Goal: Task Accomplishment & Management: Use online tool/utility

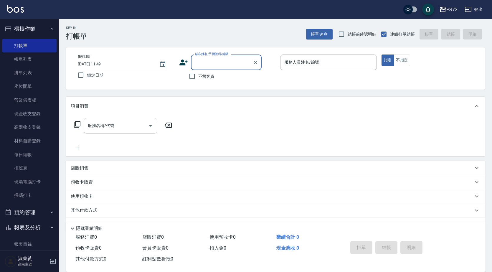
click at [214, 66] on input "顧客姓名/手機號碼/編號" at bounding box center [222, 62] width 57 height 10
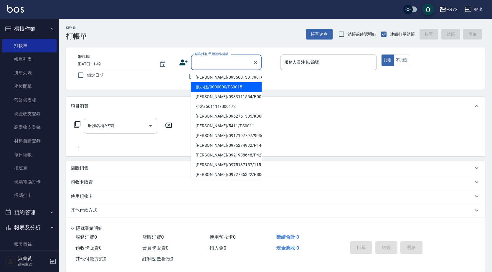
click at [217, 86] on li "張小姐/0000000/PS0015" at bounding box center [226, 87] width 71 height 10
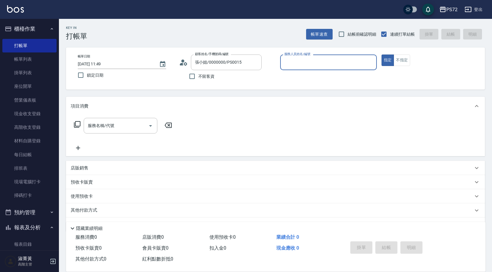
type input "張小姐/0000000/PS0015"
click at [307, 62] on input "kiwi-3" at bounding box center [328, 62] width 91 height 10
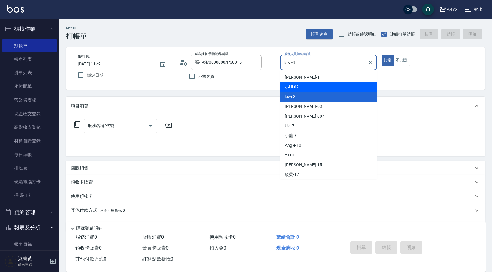
click at [300, 89] on div "小Hi -02" at bounding box center [328, 87] width 97 height 10
type input "小Hi-02"
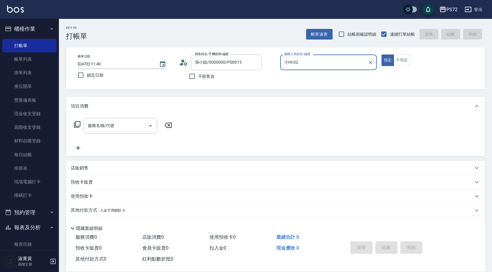
click at [114, 123] on div "服務名稱/代號 服務名稱/代號" at bounding box center [121, 126] width 74 height 16
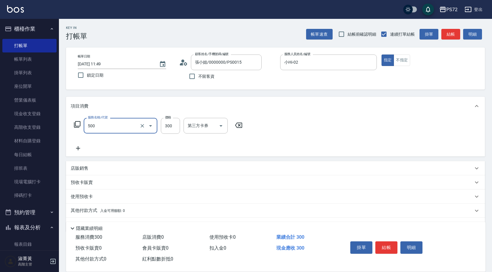
type input "洗髮(A級)(500)"
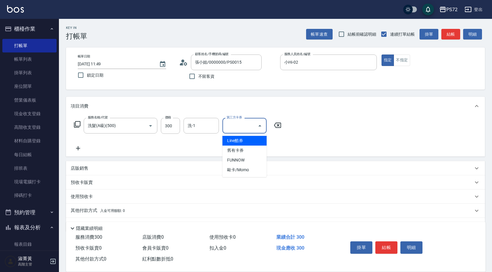
click at [79, 150] on icon at bounding box center [78, 148] width 15 height 7
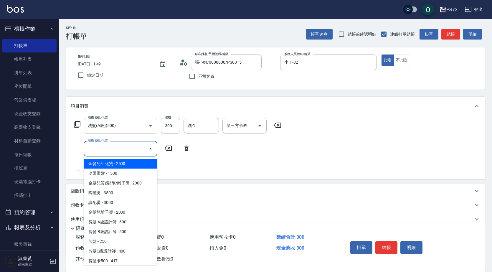
click at [101, 152] on input "服務名稱/代號" at bounding box center [116, 149] width 60 height 10
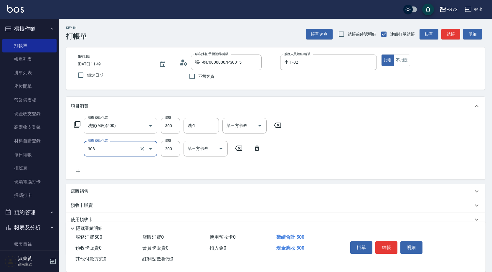
type input "學生剪髮(UP)(308)"
type input "400"
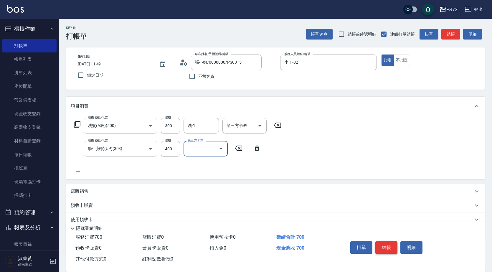
click at [391, 246] on button "結帳" at bounding box center [387, 247] width 22 height 12
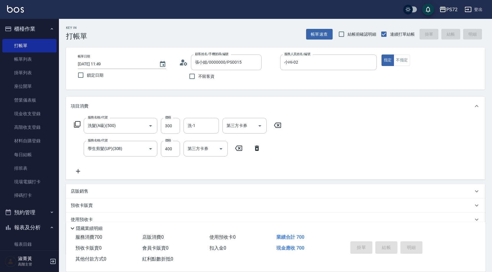
type input "[DATE] 19:38"
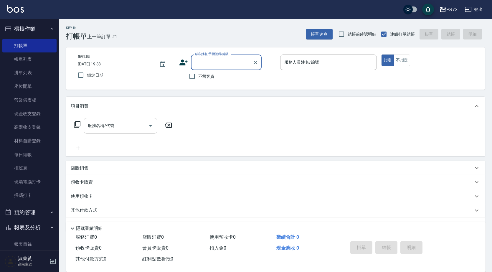
click at [241, 63] on input "顧客姓名/手機號碼/編號" at bounding box center [222, 62] width 57 height 10
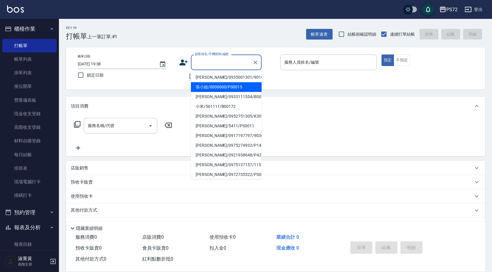
click at [241, 85] on li "張小姐/0000000/PS0015" at bounding box center [226, 87] width 71 height 10
type input "張小姐/0000000/PS0015"
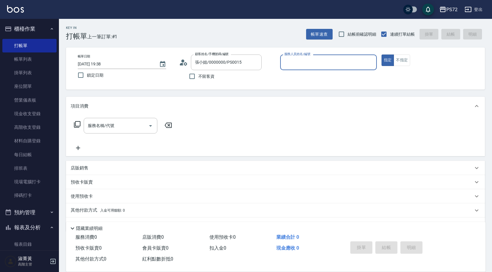
click at [297, 64] on input "服務人員姓名/編號" at bounding box center [328, 62] width 91 height 10
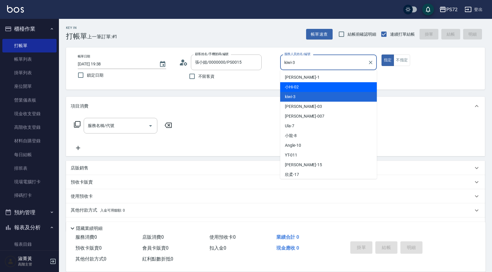
click at [303, 86] on div "小Hi -02" at bounding box center [328, 87] width 97 height 10
type input "小Hi-02"
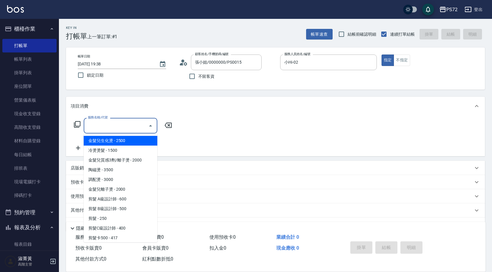
click at [112, 129] on input "服務名稱/代號" at bounding box center [116, 126] width 60 height 10
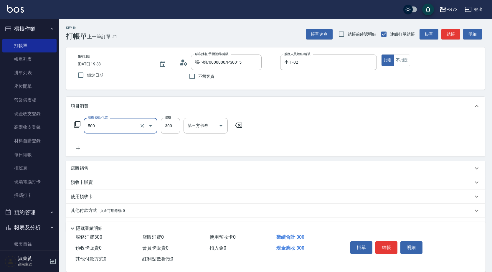
type input "洗髮(A級)(500)"
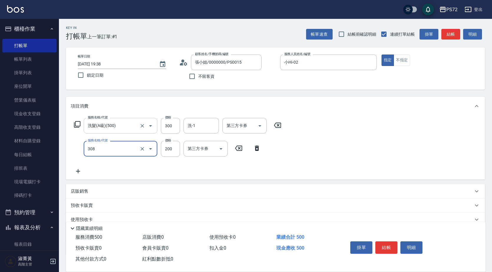
type input "學生剪髮(UP)(308)"
type input "300"
click at [393, 246] on button "結帳" at bounding box center [387, 247] width 22 height 12
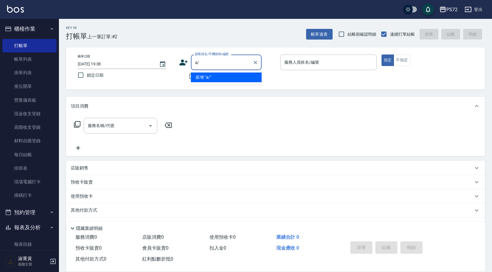
type input "a"
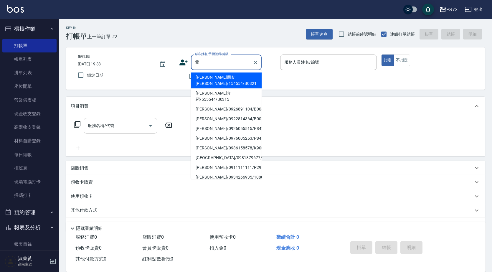
drag, startPoint x: 238, startPoint y: 88, endPoint x: 241, endPoint y: 86, distance: 3.4
click at [239, 88] on li "[PERSON_NAME]介紹/555544/B0315" at bounding box center [226, 96] width 71 height 16
type input "[PERSON_NAME]介紹/555544/B0315"
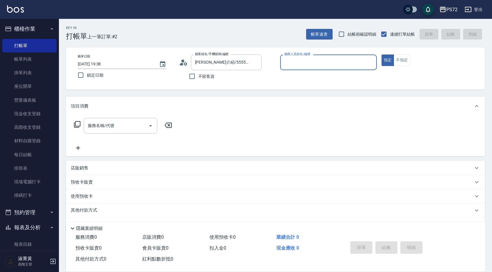
type input "小Hi-02"
click at [114, 128] on input "服務名稱/代號" at bounding box center [116, 126] width 60 height 10
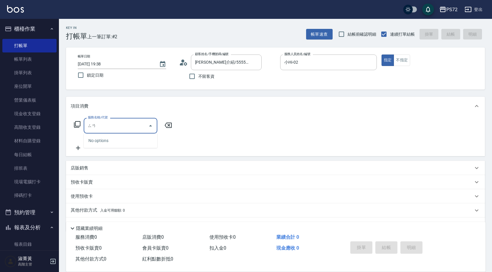
type input "傘"
type input "b"
type input "F"
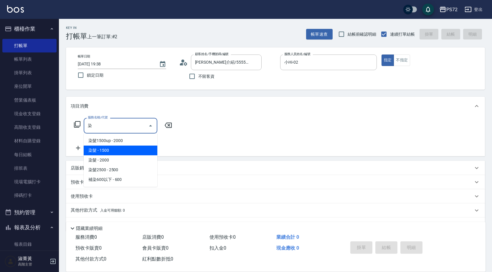
drag, startPoint x: 106, startPoint y: 149, endPoint x: 142, endPoint y: 139, distance: 37.3
click at [109, 147] on span "染髮 - 1500" at bounding box center [121, 151] width 74 height 10
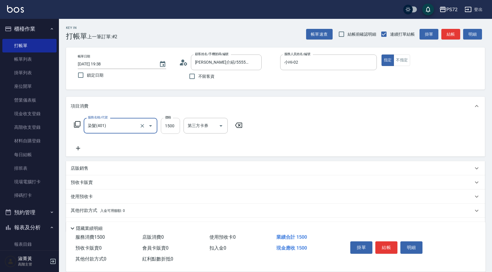
type input "染髮(401)"
click at [166, 127] on input "1500" at bounding box center [170, 126] width 19 height 16
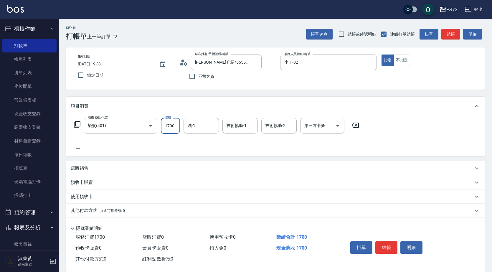
type input "1700"
type input "[PERSON_NAME]-18"
click at [382, 244] on button "結帳" at bounding box center [387, 247] width 22 height 12
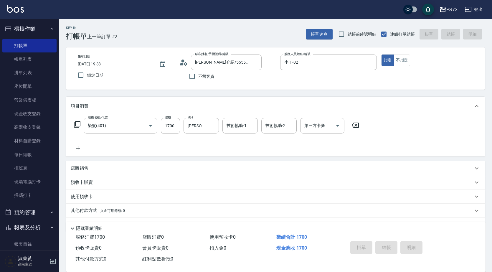
type input "[DATE] 19:40"
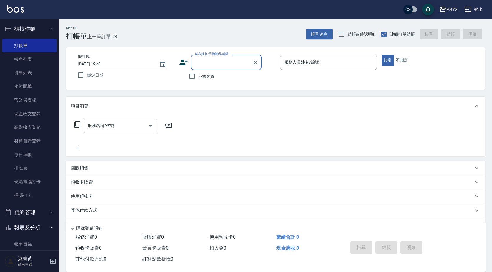
click at [235, 65] on input "顧客姓名/手機號碼/編號" at bounding box center [222, 62] width 57 height 10
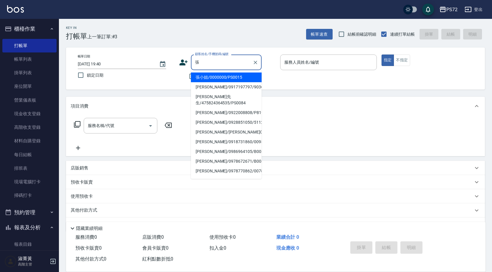
click at [232, 78] on li "張小姐/0000000/PS0015" at bounding box center [226, 78] width 71 height 10
type input "張小姐/0000000/PS0015"
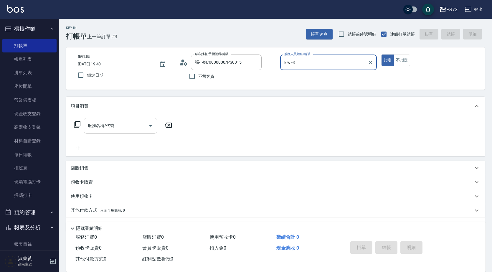
click at [300, 62] on input "kiwi-3" at bounding box center [324, 62] width 83 height 10
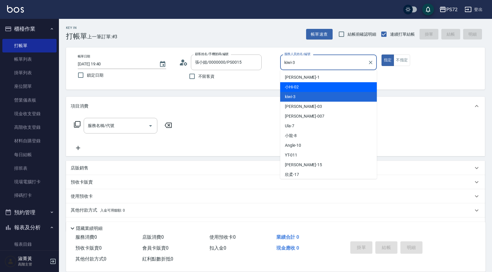
click at [300, 87] on div "小Hi -02" at bounding box center [328, 87] width 97 height 10
type input "小Hi-02"
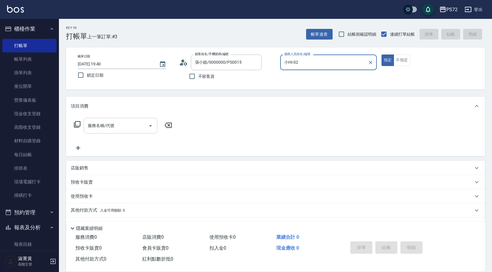
click at [128, 125] on input "服務名稱/代號" at bounding box center [116, 126] width 60 height 10
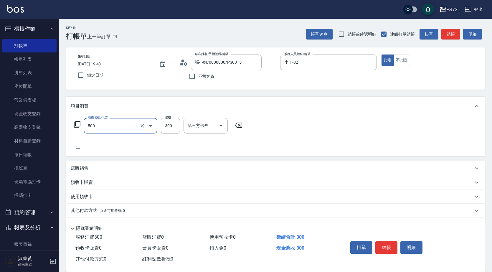
type input "洗髮(A級)(500)"
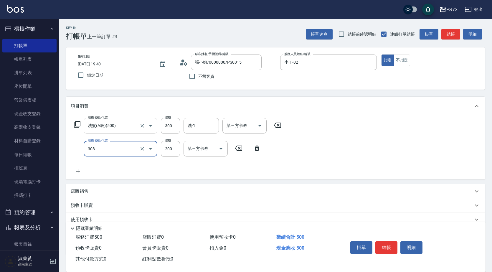
type input "學生剪髮(UP)(308)"
type input "400"
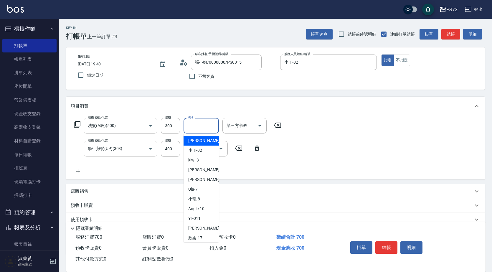
click at [199, 125] on input "洗-1" at bounding box center [201, 126] width 30 height 10
type input "kiwi-3"
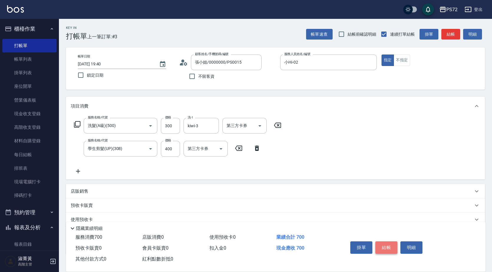
click at [382, 244] on button "結帳" at bounding box center [387, 247] width 22 height 12
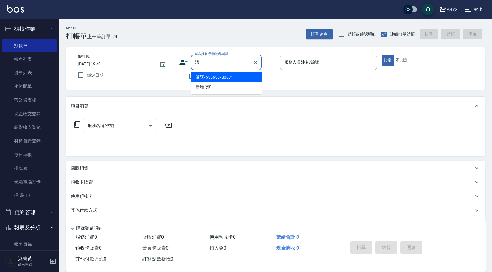
click at [240, 78] on li "渧甄/555656/B0071" at bounding box center [226, 78] width 71 height 10
type input "渧甄/555656/B0071"
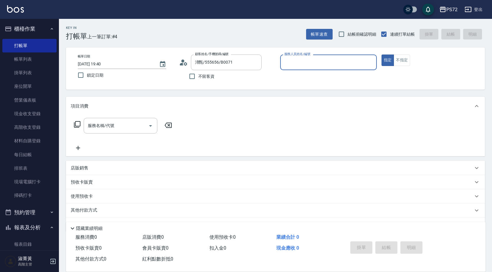
type input "小Hi-02"
click at [106, 127] on div "服務名稱/代號 服務名稱/代號" at bounding box center [121, 126] width 74 height 16
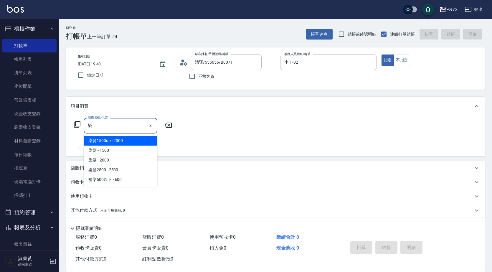
click at [106, 146] on span "染髮 - 1500" at bounding box center [121, 151] width 74 height 10
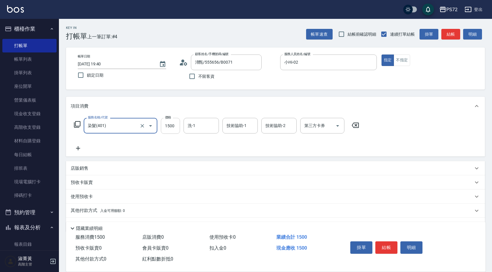
type input "染髮(401)"
click at [169, 130] on input "1500" at bounding box center [170, 126] width 19 height 16
type input "1700"
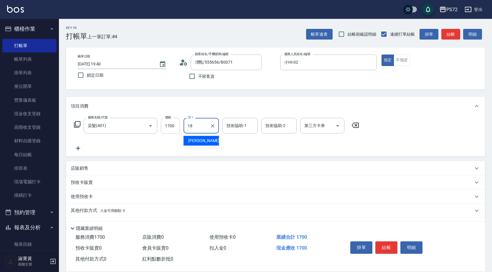
type input "[PERSON_NAME]-18"
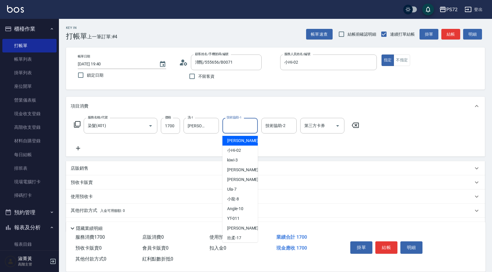
click at [236, 129] on input "技術協助-1" at bounding box center [240, 126] width 30 height 10
type input "kiwi-3"
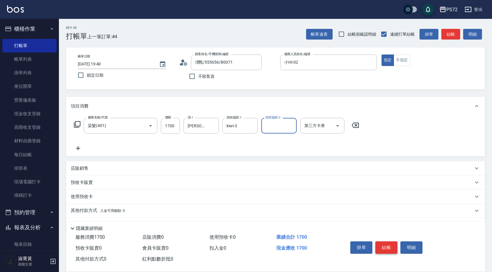
click at [387, 247] on button "結帳" at bounding box center [387, 247] width 22 height 12
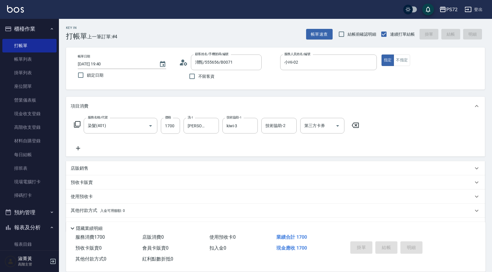
type input "[DATE] 19:41"
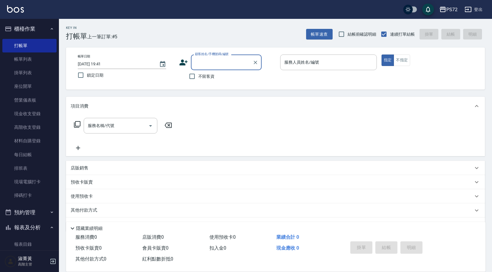
click at [183, 61] on icon at bounding box center [184, 63] width 8 height 6
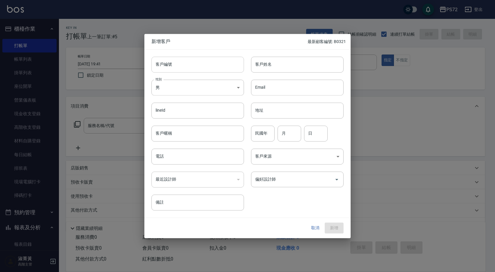
click at [185, 64] on input "客戶編號" at bounding box center [198, 65] width 93 height 16
type input "B0322"
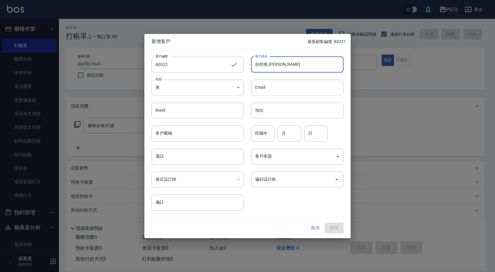
click at [273, 65] on input "自然捲.[PERSON_NAME]" at bounding box center [297, 65] width 93 height 16
type input "自然捲.剪[PERSON_NAME]"
click at [171, 89] on body "PS72 登出 櫃檯作業 打帳單 帳單列表 掛單列表 座位開單 營業儀表板 現金收支登錄 高階收支登錄 材料自購登錄 每日結帳 排班表 現場電腦打卡 掃碼打卡…" at bounding box center [247, 144] width 495 height 288
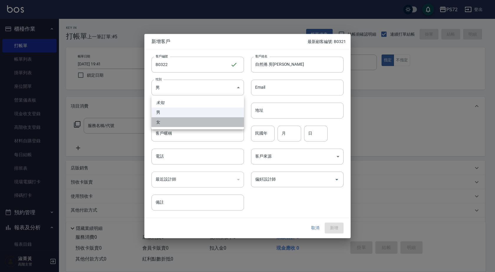
drag, startPoint x: 177, startPoint y: 120, endPoint x: 186, endPoint y: 182, distance: 62.2
click at [177, 120] on li "女" at bounding box center [198, 122] width 93 height 10
type input "[DEMOGRAPHIC_DATA]"
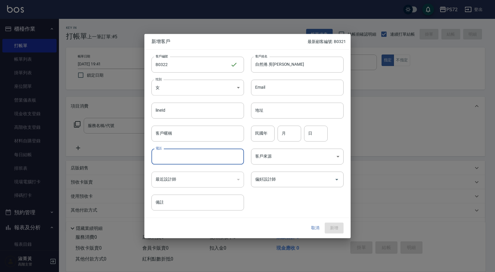
click at [192, 162] on input "電話" at bounding box center [198, 157] width 93 height 16
type input "454542"
click at [291, 178] on input "偏好設計師" at bounding box center [293, 179] width 78 height 10
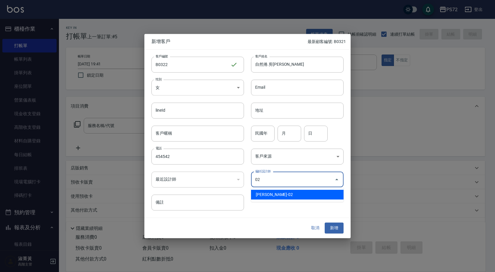
type input "[PERSON_NAME]"
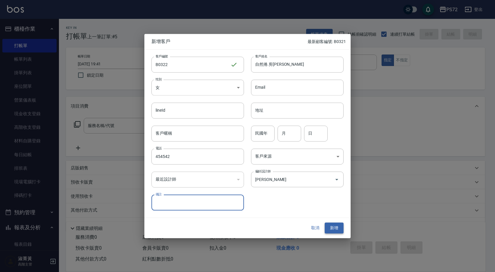
click at [339, 226] on button "新增" at bounding box center [334, 228] width 19 height 11
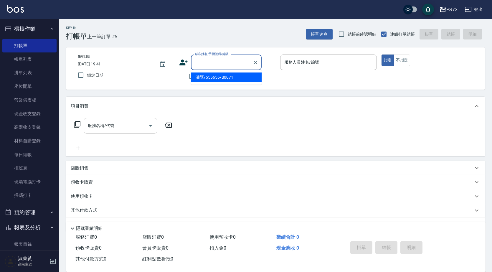
click at [205, 66] on input "顧客姓名/手機號碼/編號" at bounding box center [222, 62] width 57 height 10
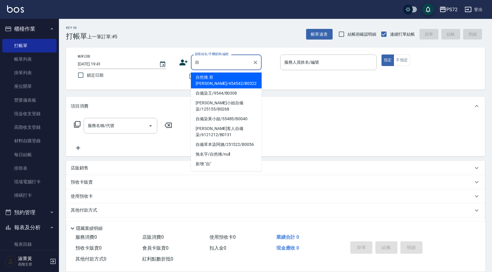
click at [223, 79] on li "自然捲.剪[PERSON_NAME]/454542/B0322" at bounding box center [226, 81] width 71 height 16
type input "自然捲.剪[PERSON_NAME]/454542/B0322"
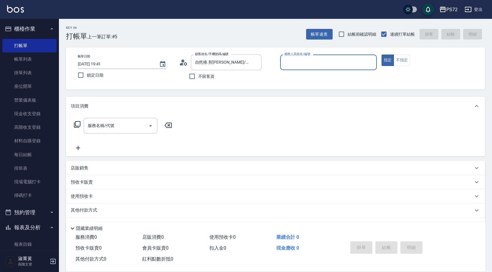
type input "小Hi-02"
click at [124, 124] on input "服務名稱/代號" at bounding box center [116, 126] width 60 height 10
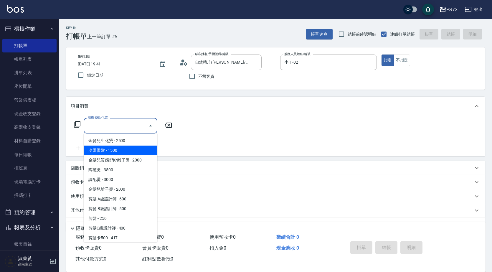
click at [119, 148] on span "冷燙燙髮 - 1500" at bounding box center [121, 151] width 74 height 10
type input "冷燙燙髮(200)"
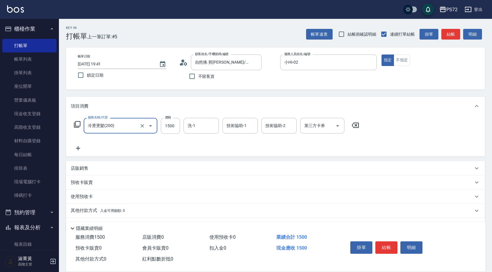
click at [78, 151] on icon at bounding box center [78, 148] width 15 height 7
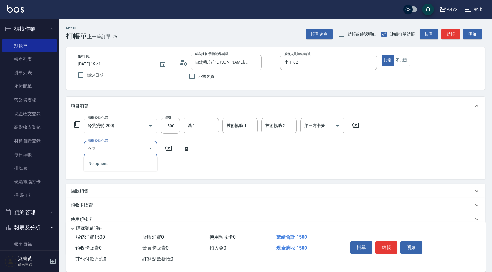
type input "白"
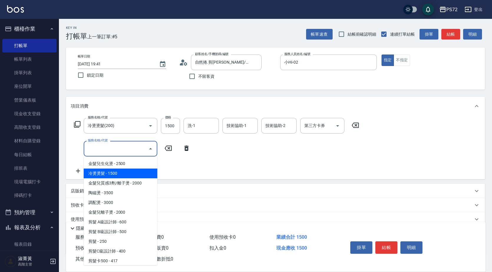
click at [76, 126] on icon at bounding box center [77, 124] width 7 height 7
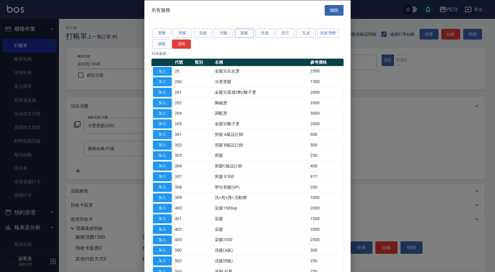
click at [241, 34] on button "護髮" at bounding box center [244, 33] width 19 height 9
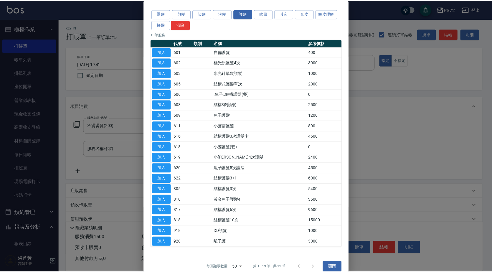
scroll to position [27, 0]
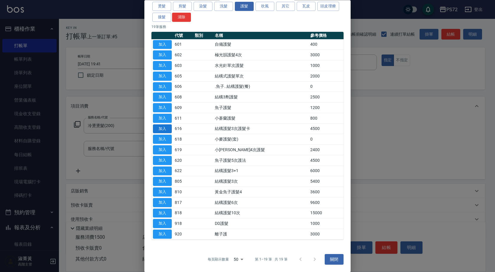
drag, startPoint x: 169, startPoint y: 221, endPoint x: 165, endPoint y: 128, distance: 93.3
click at [169, 221] on button "加入" at bounding box center [162, 223] width 19 height 9
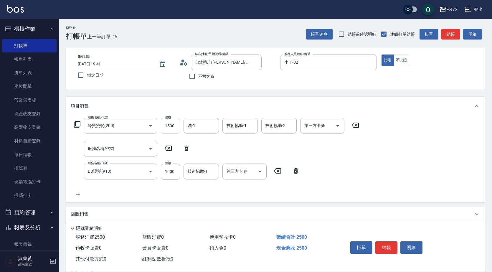
click at [169, 131] on input "1500" at bounding box center [170, 126] width 19 height 16
click at [171, 168] on input "1000" at bounding box center [170, 172] width 19 height 16
type input "700"
click at [175, 125] on input "1500" at bounding box center [170, 126] width 19 height 16
click at [170, 128] on input "1900" at bounding box center [170, 126] width 19 height 16
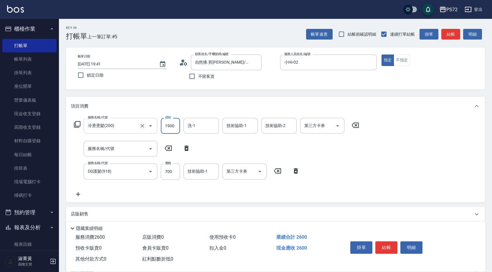
drag, startPoint x: 177, startPoint y: 124, endPoint x: 140, endPoint y: 128, distance: 37.1
click at [140, 128] on div "服務名稱/代號 冷燙燙髮(200) 服務名稱/代號 價格 1900 價格 洗-1 洗-1 技術協助-1 技術協助-1 技術協助-2 技術協助-2 第三方卡券 …" at bounding box center [217, 126] width 292 height 16
type input "2100"
type input "[PERSON_NAME]-18"
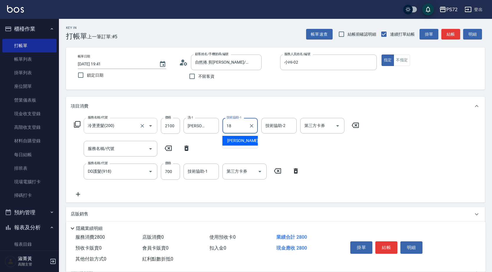
type input "[PERSON_NAME]-18"
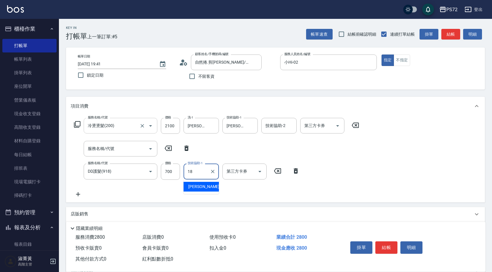
type input "[PERSON_NAME]-18"
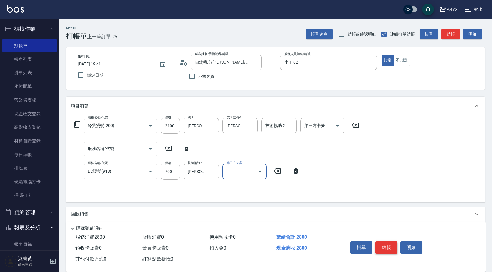
click at [388, 243] on button "結帳" at bounding box center [387, 247] width 22 height 12
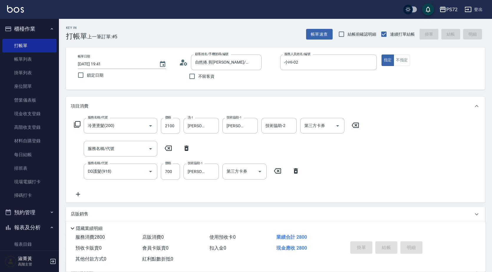
type input "[DATE] 19:44"
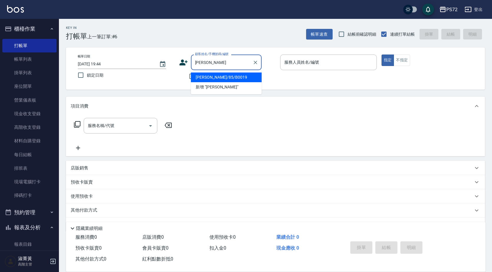
click at [235, 79] on li "[PERSON_NAME]/85/B0019" at bounding box center [226, 78] width 71 height 10
type input "[PERSON_NAME]/85/B0019"
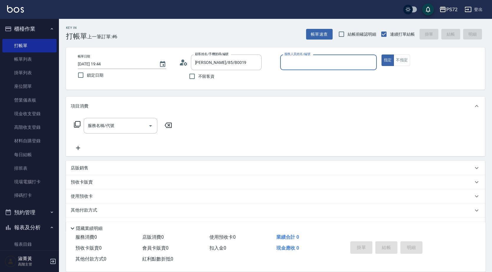
type input "小Hi-02"
click at [130, 127] on input "服務名稱/代號" at bounding box center [116, 126] width 60 height 10
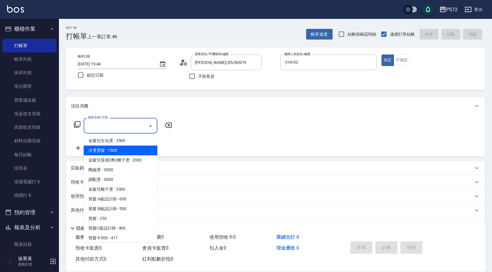
drag, startPoint x: 126, startPoint y: 153, endPoint x: 155, endPoint y: 131, distance: 36.7
click at [126, 152] on span "冷燙燙髮 - 1500" at bounding box center [121, 151] width 74 height 10
type input "冷燙燙髮(200)"
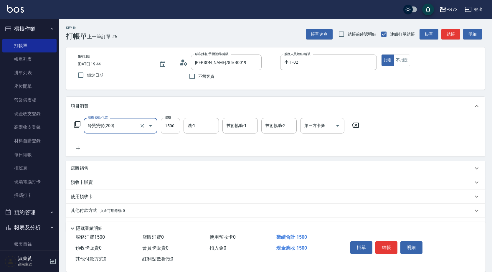
click at [172, 129] on input "1500" at bounding box center [170, 126] width 19 height 16
type input "2000"
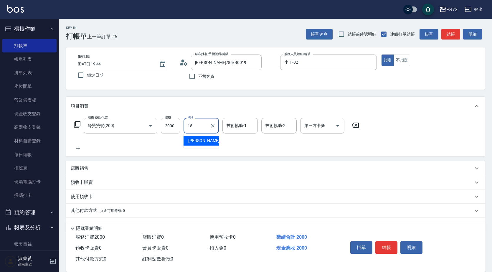
type input "[PERSON_NAME]-18"
click at [386, 242] on button "結帳" at bounding box center [387, 247] width 22 height 12
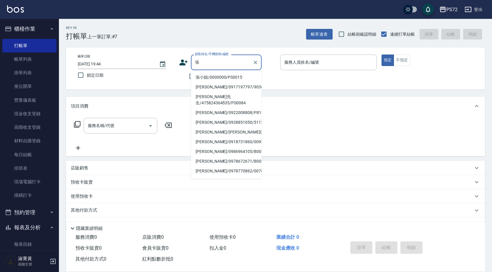
click at [225, 81] on li "張小姐/0000000/PS0015" at bounding box center [226, 78] width 71 height 10
type input "張小姐/0000000/PS0015"
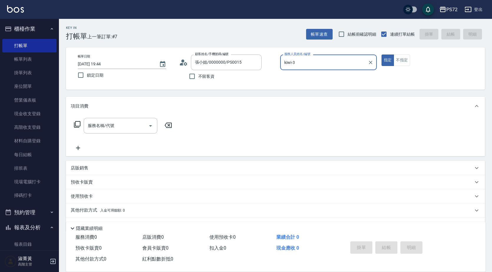
click at [309, 67] on input "kiwi-3" at bounding box center [324, 62] width 83 height 10
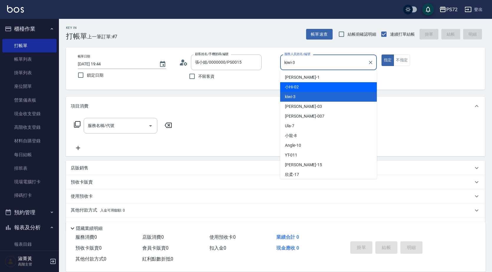
click at [306, 86] on div "小Hi -02" at bounding box center [328, 87] width 97 height 10
type input "小Hi-02"
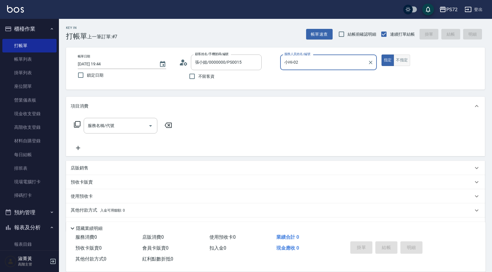
click at [403, 63] on button "不指定" at bounding box center [402, 60] width 17 height 11
click at [117, 126] on input "服務名稱/代號" at bounding box center [116, 126] width 60 height 10
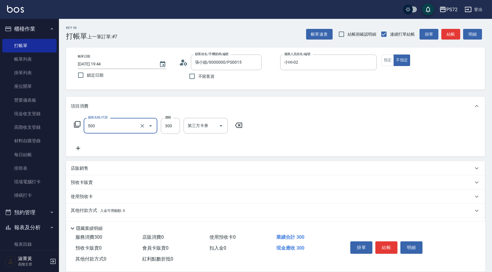
type input "洗髮(A級)(500)"
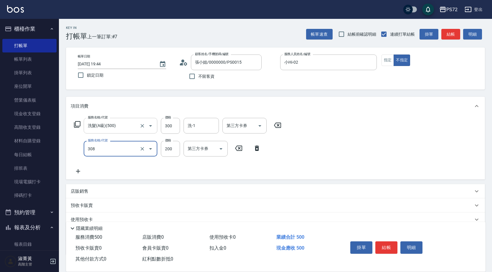
type input "學生剪髮(UP)(308)"
type input "400"
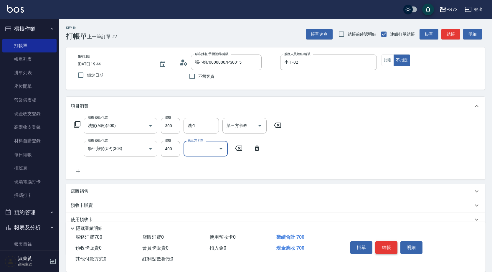
click at [392, 245] on button "結帳" at bounding box center [387, 247] width 22 height 12
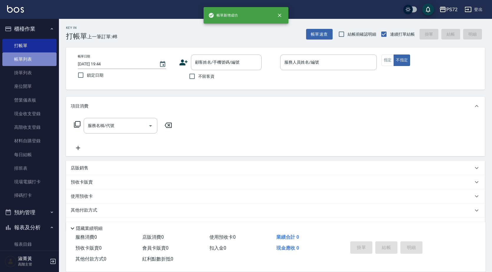
click at [30, 57] on link "帳單列表" at bounding box center [29, 59] width 54 height 14
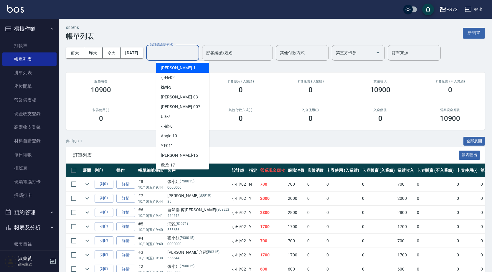
click at [162, 53] on input "設計師編號/姓名" at bounding box center [173, 53] width 48 height 10
click at [177, 76] on div "小Hi -02" at bounding box center [182, 78] width 53 height 10
type input "小Hi-02"
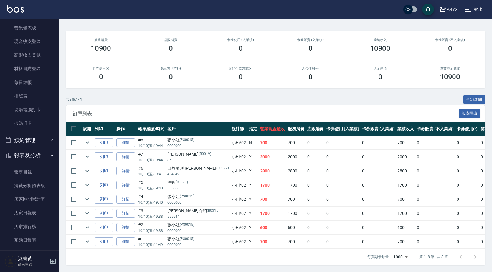
scroll to position [147, 0]
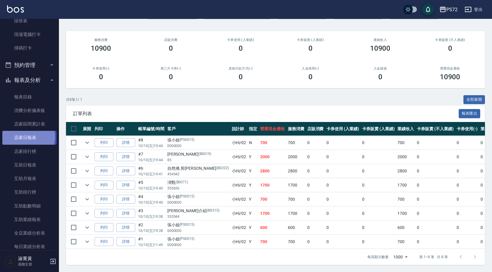
click at [25, 137] on link "店家日報表" at bounding box center [29, 138] width 54 height 14
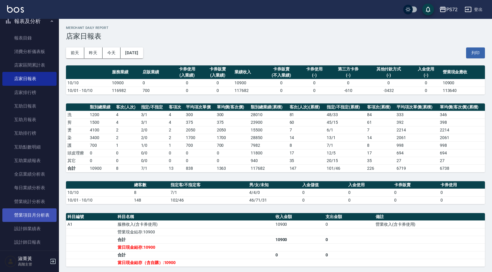
scroll to position [236, 0]
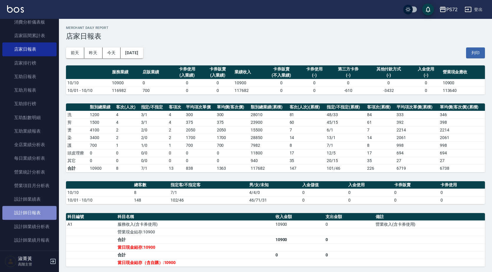
click at [42, 211] on link "設計師日報表" at bounding box center [29, 213] width 54 height 14
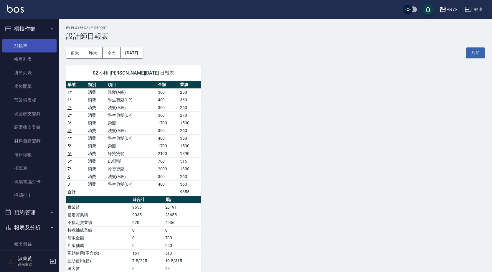
click at [43, 46] on link "打帳單" at bounding box center [29, 46] width 54 height 14
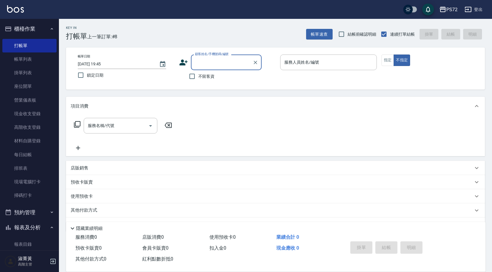
click at [208, 69] on div "顧客姓名/手機號碼/編號" at bounding box center [226, 63] width 71 height 16
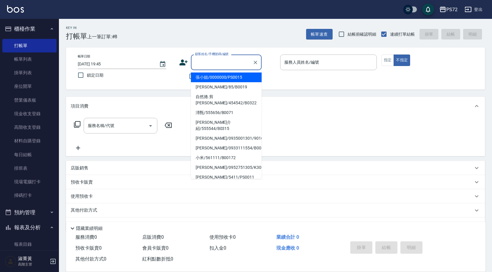
click at [230, 78] on li "張小姐/0000000/PS0015" at bounding box center [226, 78] width 71 height 10
type input "張小姐/0000000/PS0015"
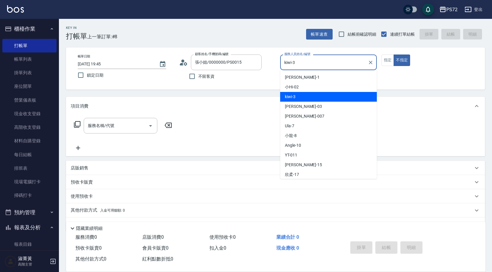
click at [311, 59] on input "kiwi-3" at bounding box center [324, 62] width 83 height 10
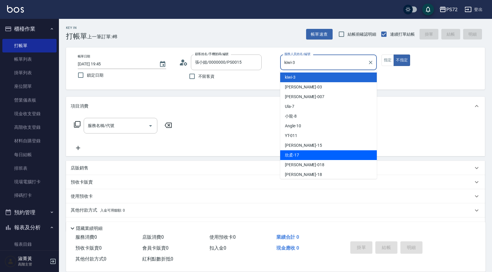
scroll to position [29, 0]
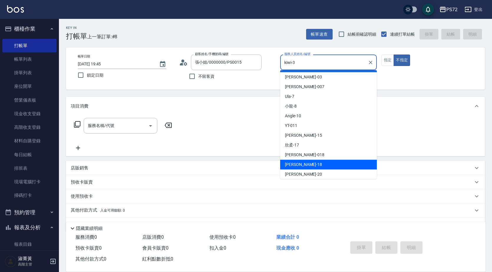
click at [325, 160] on div "[PERSON_NAME] -18" at bounding box center [328, 165] width 97 height 10
type input "[PERSON_NAME]-18"
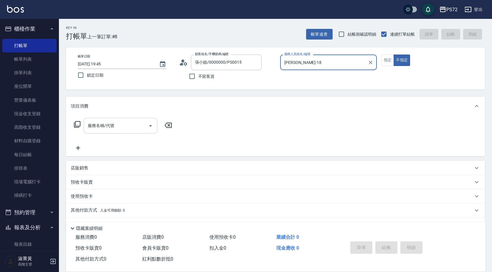
click at [135, 124] on input "服務名稱/代號" at bounding box center [116, 126] width 60 height 10
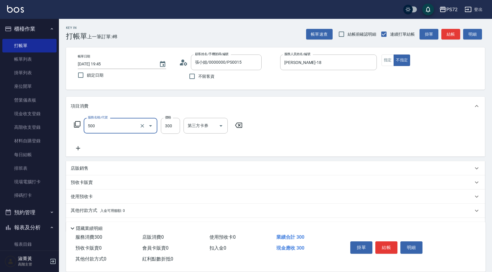
type input "洗髮(A級)(500)"
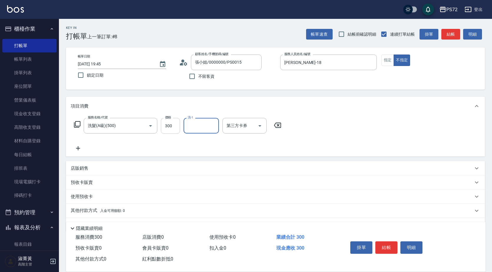
click at [172, 124] on input "300" at bounding box center [170, 126] width 19 height 16
type input "350"
click at [384, 247] on button "結帳" at bounding box center [387, 247] width 22 height 12
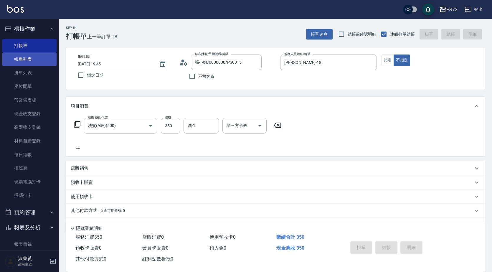
type input "[DATE] 20:04"
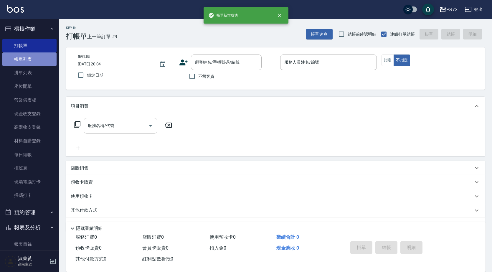
click at [34, 57] on link "帳單列表" at bounding box center [29, 59] width 54 height 14
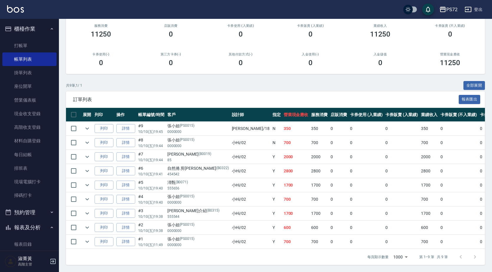
scroll to position [1, 0]
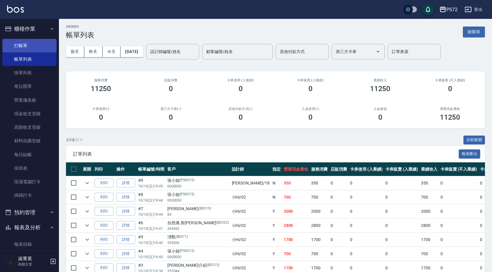
click at [39, 45] on link "打帳單" at bounding box center [29, 46] width 54 height 14
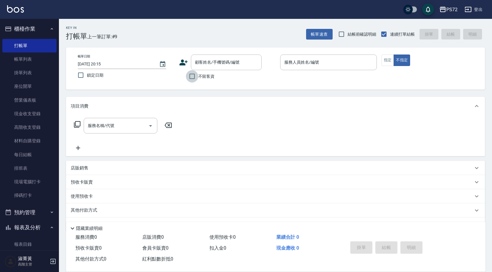
drag, startPoint x: 191, startPoint y: 78, endPoint x: 257, endPoint y: 81, distance: 65.8
click at [196, 78] on input "不留客資" at bounding box center [192, 76] width 12 height 12
checkbox input "true"
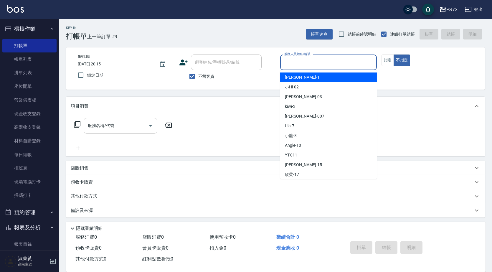
click at [298, 60] on input "服務人員姓名/編號" at bounding box center [328, 62] width 91 height 10
type input "[PERSON_NAME]-1"
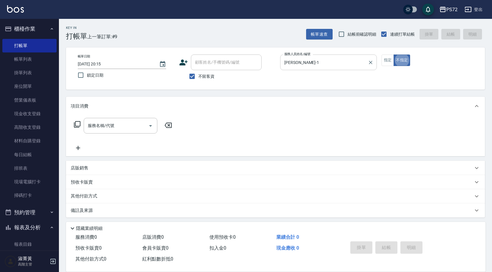
type button "false"
click at [386, 58] on button "指定" at bounding box center [388, 60] width 13 height 11
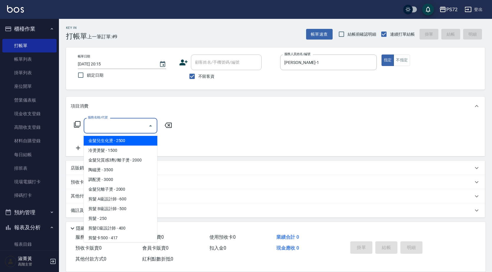
click at [104, 127] on input "服務名稱/代號" at bounding box center [116, 126] width 60 height 10
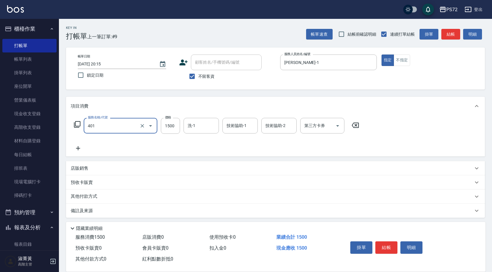
type input "染髮(401)"
type input "2500"
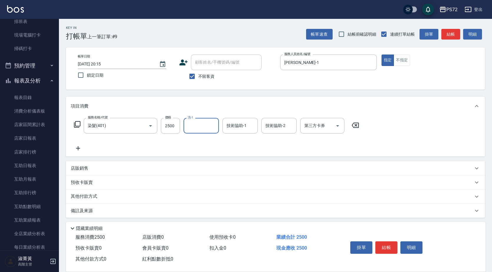
scroll to position [147, 0]
click at [83, 167] on p "店販銷售" at bounding box center [80, 168] width 18 height 6
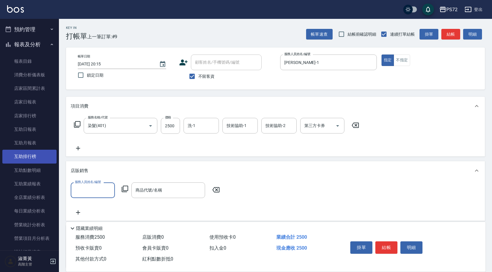
scroll to position [265, 0]
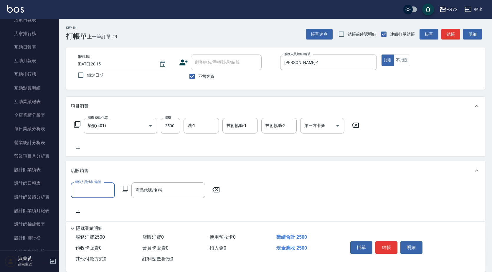
click at [91, 185] on input "服務人員姓名/編號" at bounding box center [92, 190] width 39 height 10
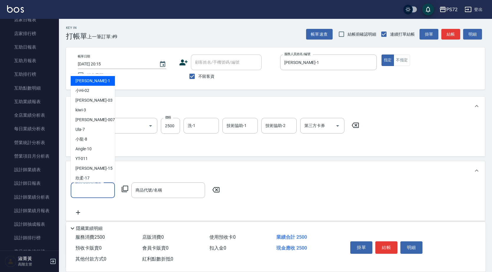
click at [93, 78] on div "[PERSON_NAME] -1" at bounding box center [93, 81] width 44 height 10
type input "[PERSON_NAME]-1"
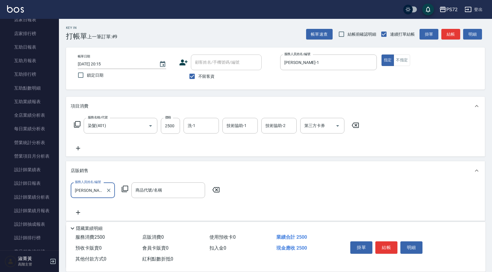
click at [123, 185] on icon at bounding box center [124, 188] width 7 height 7
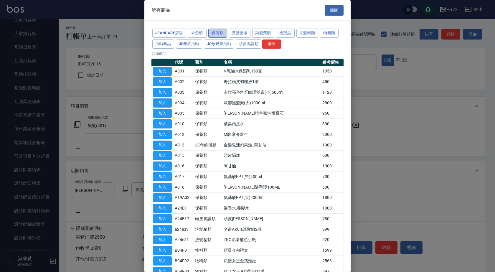
click at [218, 31] on button "保養類" at bounding box center [217, 33] width 19 height 9
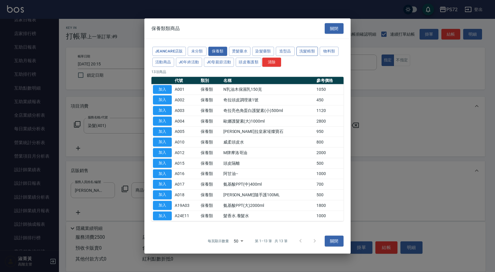
click at [310, 49] on button "洗髮精類" at bounding box center [308, 51] width 22 height 9
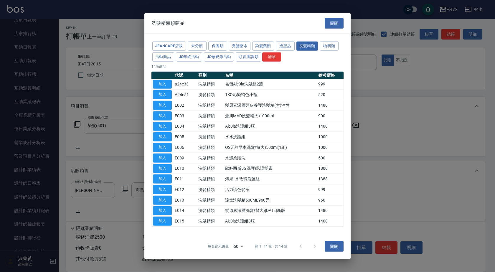
click at [312, 246] on div at bounding box center [308, 246] width 28 height 14
click at [226, 50] on button "保養類" at bounding box center [217, 46] width 19 height 9
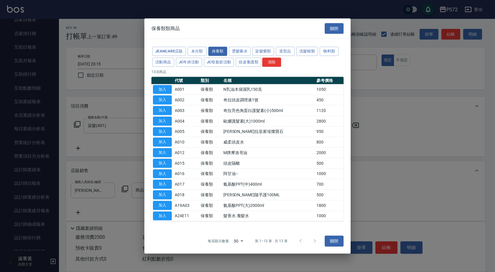
click at [313, 242] on div at bounding box center [308, 241] width 28 height 14
click at [167, 213] on button "加入" at bounding box center [162, 215] width 19 height 9
type input "髮香水.養髮水"
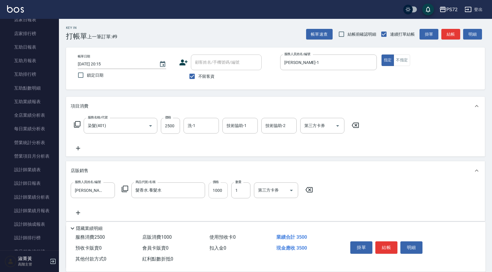
click at [223, 190] on input "1000" at bounding box center [218, 191] width 19 height 16
type input "500"
click at [381, 244] on button "結帳" at bounding box center [387, 247] width 22 height 12
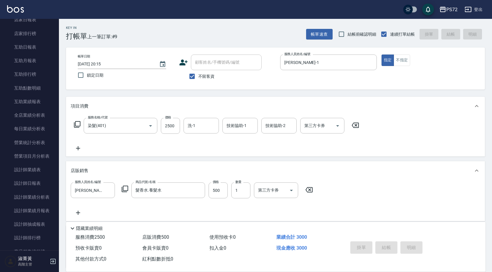
type input "[DATE] 20:17"
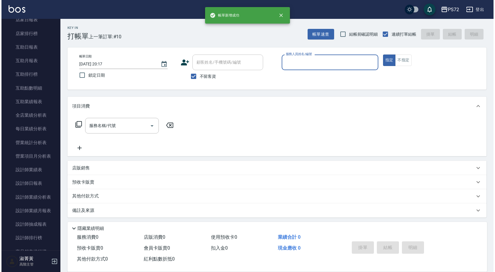
scroll to position [383, 0]
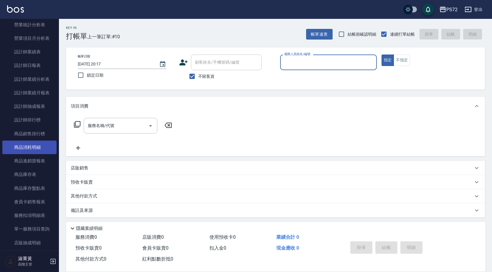
click at [32, 145] on link "商品消耗明細" at bounding box center [29, 148] width 54 height 14
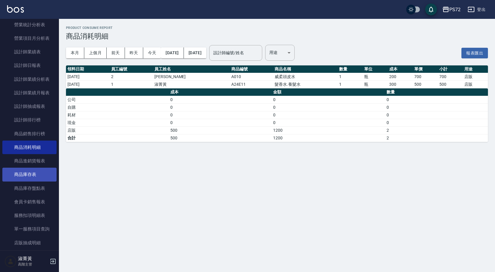
click at [29, 175] on link "商品庫存表" at bounding box center [29, 175] width 54 height 14
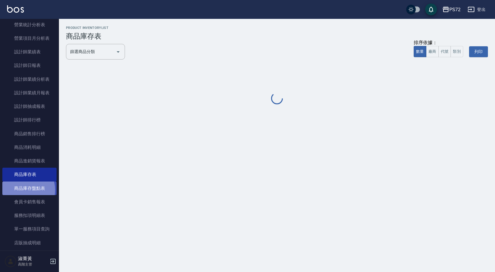
click at [23, 190] on link "商品庫存盤點表" at bounding box center [29, 189] width 54 height 14
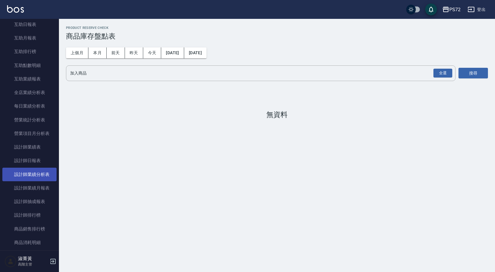
scroll to position [324, 0]
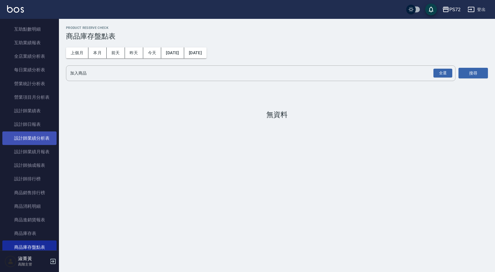
click at [28, 193] on link "商品銷售排行榜" at bounding box center [29, 193] width 54 height 14
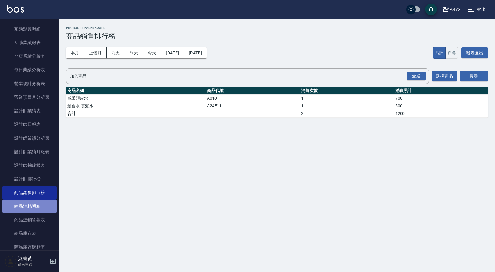
click at [34, 204] on link "商品消耗明細" at bounding box center [29, 207] width 54 height 14
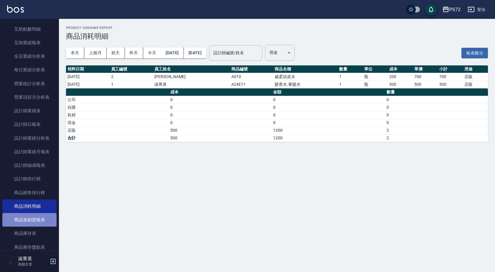
click at [32, 215] on link "商品進銷貨報表" at bounding box center [29, 220] width 54 height 14
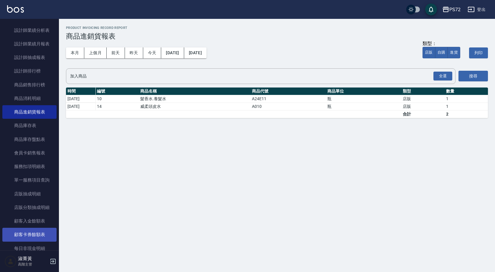
scroll to position [442, 0]
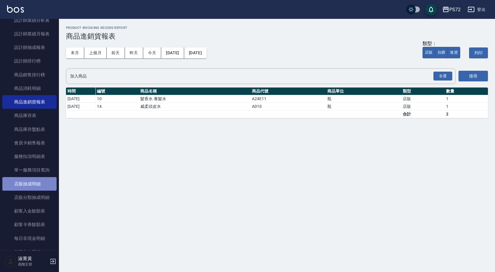
click at [34, 181] on link "店販抽成明細" at bounding box center [29, 184] width 54 height 14
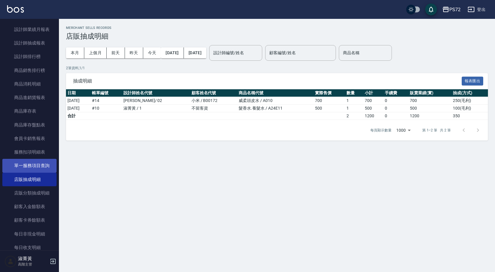
scroll to position [413, 0]
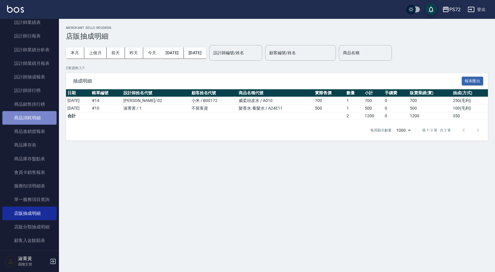
click at [38, 118] on link "商品消耗明細" at bounding box center [29, 118] width 54 height 14
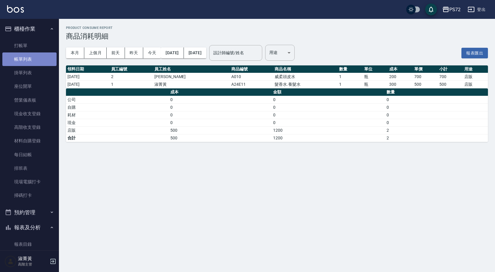
click at [41, 61] on link "帳單列表" at bounding box center [29, 59] width 54 height 14
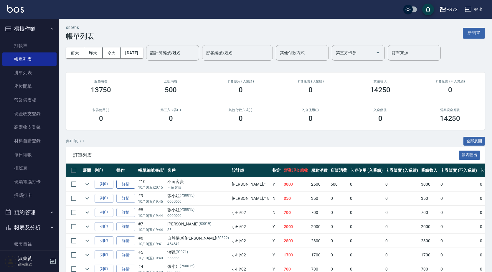
click at [124, 185] on link "詳情" at bounding box center [125, 184] width 19 height 9
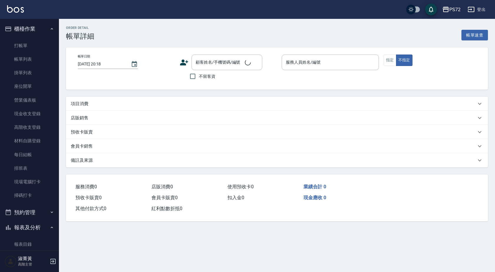
type input "[DATE] 20:15"
checkbox input "true"
type input "[PERSON_NAME]-1"
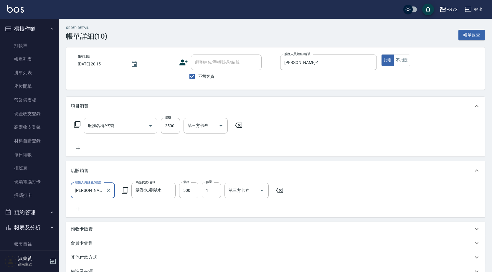
type input "染髮(401)"
click at [191, 195] on input "500" at bounding box center [188, 191] width 19 height 16
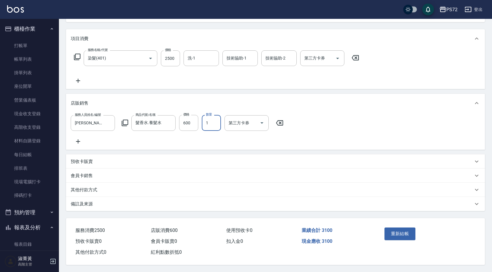
scroll to position [75, 0]
click at [186, 119] on input "600" at bounding box center [188, 123] width 19 height 16
type input "800"
click at [406, 232] on button "重新結帳" at bounding box center [400, 234] width 31 height 12
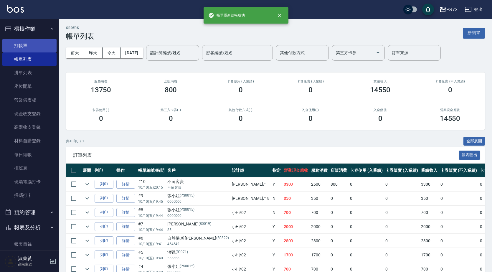
click at [21, 45] on link "打帳單" at bounding box center [29, 46] width 54 height 14
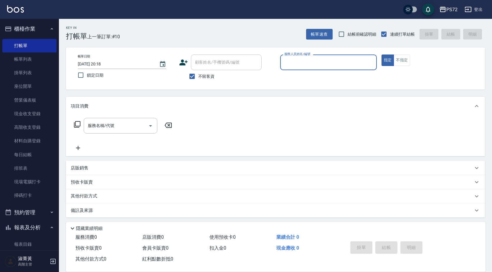
click at [306, 57] on div "服務人員姓名/編號" at bounding box center [328, 63] width 97 height 16
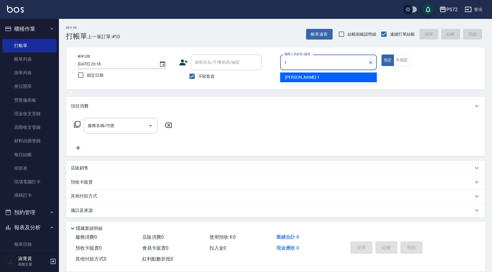
type input "[PERSON_NAME]-1"
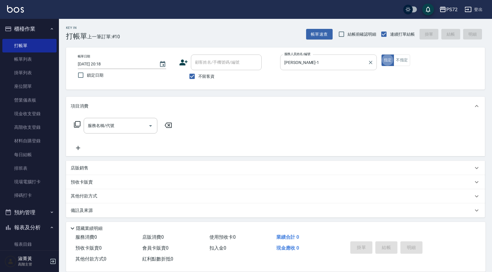
type button "true"
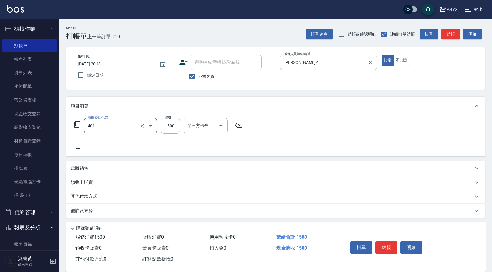
type input "染髮(401)"
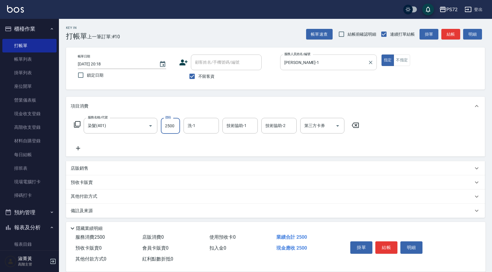
type input "2500"
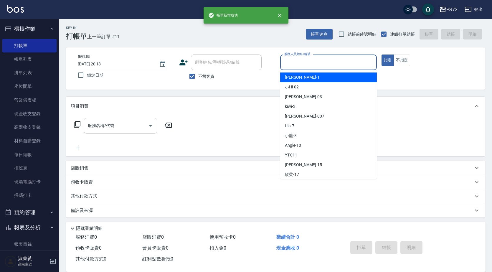
click at [351, 63] on input "服務人員姓名/編號" at bounding box center [328, 62] width 91 height 10
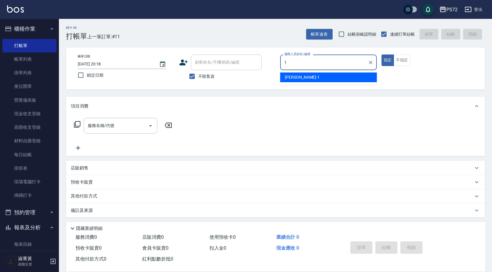
type input "[PERSON_NAME]-1"
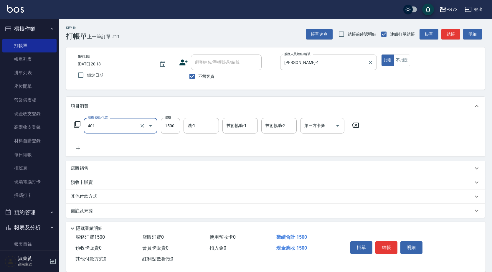
type input "染髮(401)"
type input "2500"
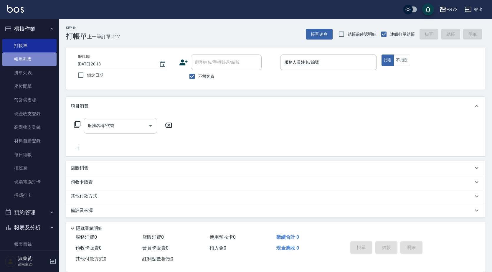
click at [37, 63] on link "帳單列表" at bounding box center [29, 59] width 54 height 14
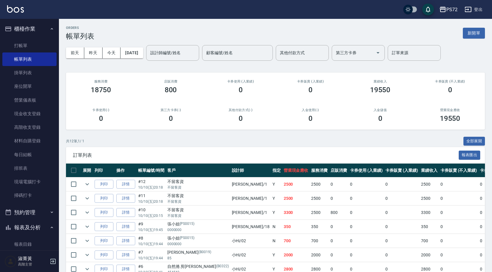
scroll to position [59, 0]
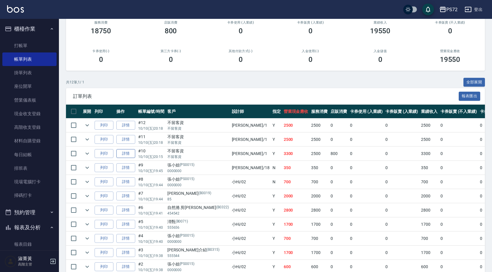
click at [127, 155] on link "詳情" at bounding box center [125, 153] width 19 height 9
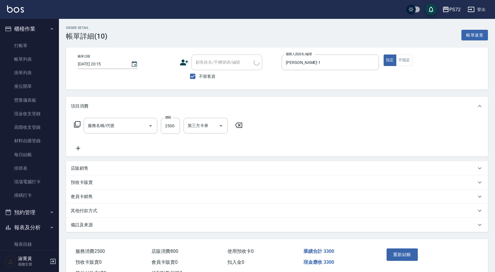
type input "[DATE] 20:15"
checkbox input "true"
type input "[PERSON_NAME]-1"
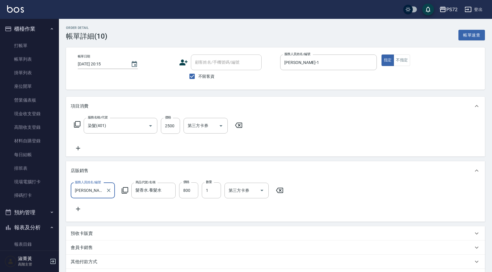
type input "染髮(401)"
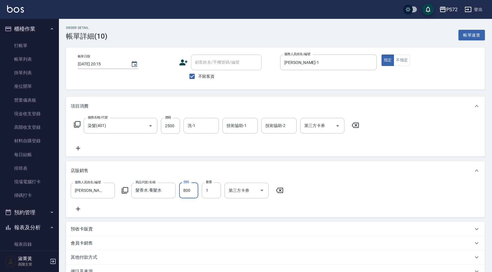
click at [191, 188] on input "800" at bounding box center [188, 191] width 19 height 16
type input "900"
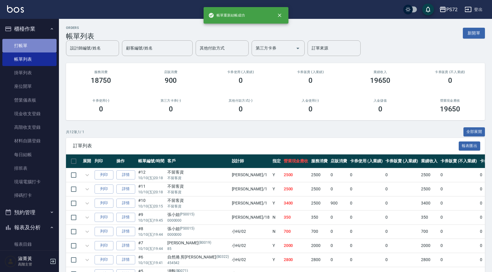
click at [35, 45] on link "打帳單" at bounding box center [29, 46] width 54 height 14
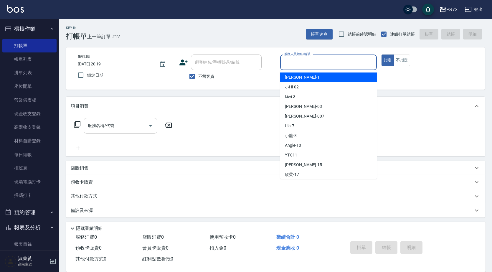
click at [302, 57] on input "服務人員姓名/編號" at bounding box center [328, 62] width 91 height 10
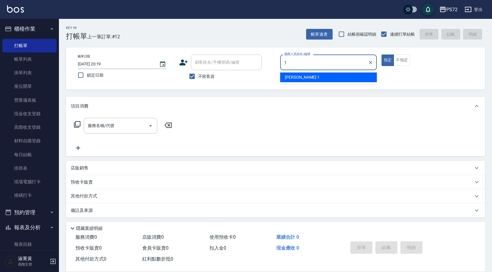
type input "[PERSON_NAME]-1"
type button "true"
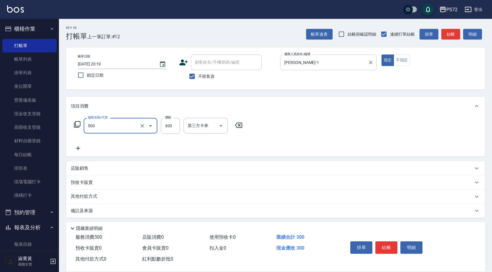
type input "洗髮(A級)(500)"
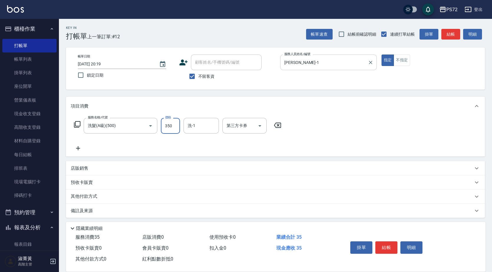
type input "350"
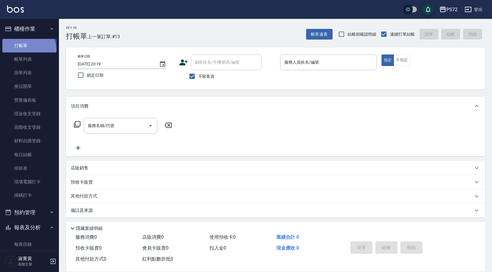
click at [19, 52] on link "打帳單" at bounding box center [29, 46] width 54 height 14
click at [29, 58] on link "帳單列表" at bounding box center [29, 59] width 54 height 14
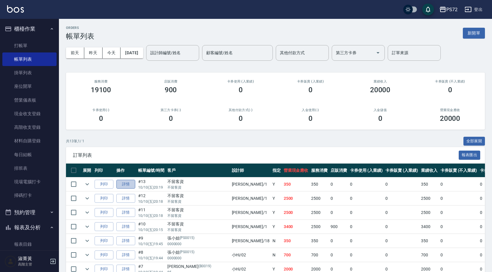
click at [121, 187] on link "詳情" at bounding box center [125, 184] width 19 height 9
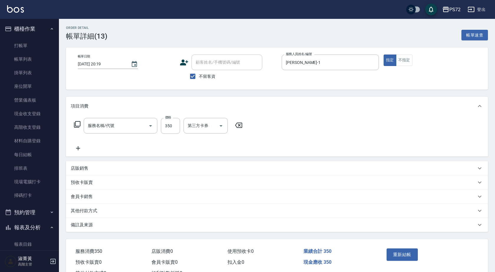
checkbox input "true"
type input "[PERSON_NAME]-1"
type input "洗髮(A級)(500)"
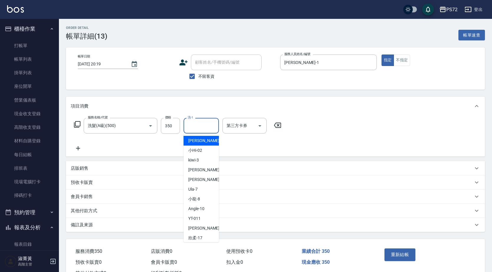
click at [213, 129] on input "洗-1" at bounding box center [201, 126] width 30 height 10
type input "[PERSON_NAME]-18"
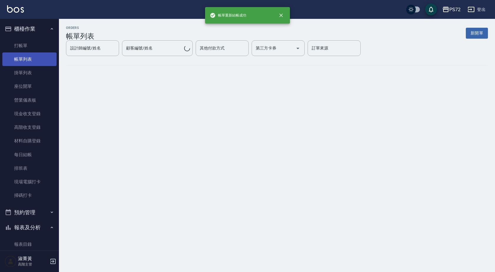
click at [23, 60] on link "帳單列表" at bounding box center [29, 59] width 54 height 14
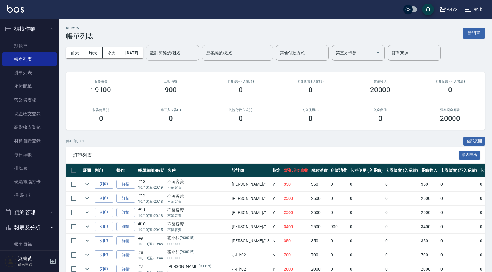
click at [184, 56] on input "設計師編號/姓名" at bounding box center [173, 53] width 48 height 10
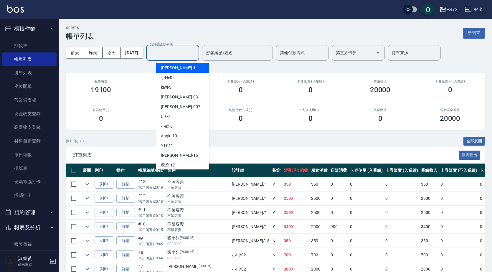
click at [185, 66] on div "[PERSON_NAME] -1" at bounding box center [182, 68] width 53 height 10
type input "[PERSON_NAME]-1"
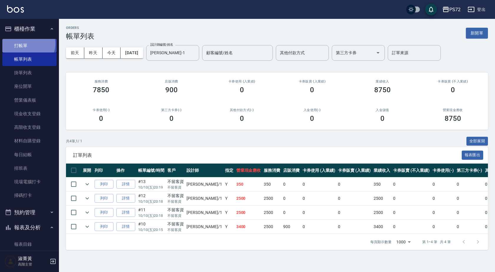
click at [27, 43] on link "打帳單" at bounding box center [29, 46] width 54 height 14
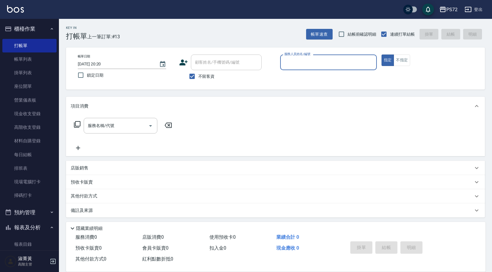
click at [213, 75] on span "不留客資" at bounding box center [206, 76] width 17 height 6
click at [198, 75] on input "不留客資" at bounding box center [192, 76] width 12 height 12
checkbox input "false"
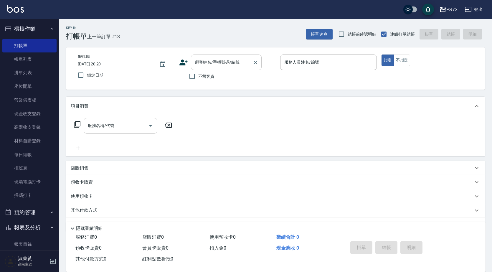
click at [218, 64] on div "顧客姓名/手機號碼/編號 顧客姓名/手機號碼/編號" at bounding box center [226, 63] width 71 height 16
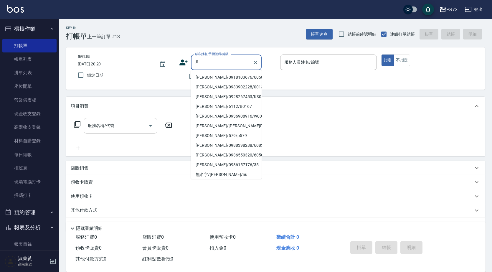
click at [215, 79] on li "[PERSON_NAME]/0918103676/6058" at bounding box center [226, 78] width 71 height 10
type input "[PERSON_NAME]/0918103676/6058"
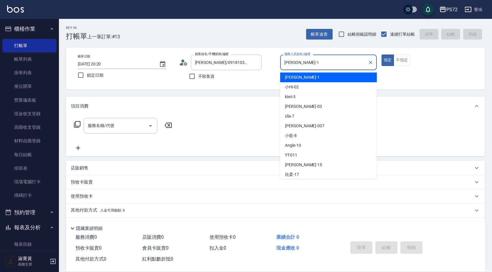
click at [306, 62] on input "[PERSON_NAME]-1" at bounding box center [324, 62] width 83 height 10
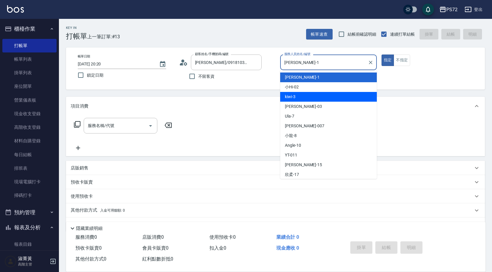
drag, startPoint x: 307, startPoint y: 97, endPoint x: 284, endPoint y: 97, distance: 23.3
click at [307, 97] on div "kiwi -3" at bounding box center [328, 97] width 97 height 10
type input "kiwi-3"
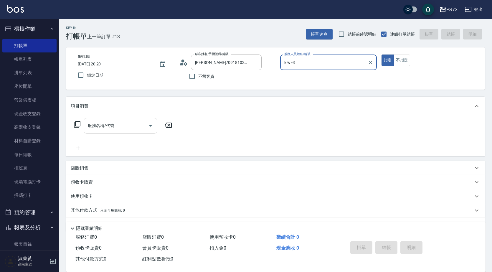
click at [109, 129] on input "服務名稱/代號" at bounding box center [116, 126] width 60 height 10
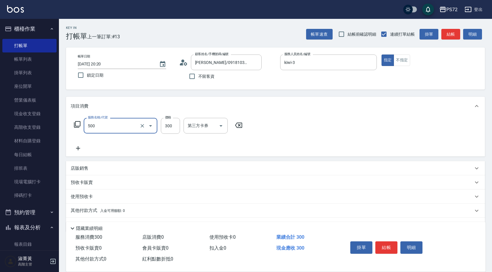
type input "洗髮(A級)(500)"
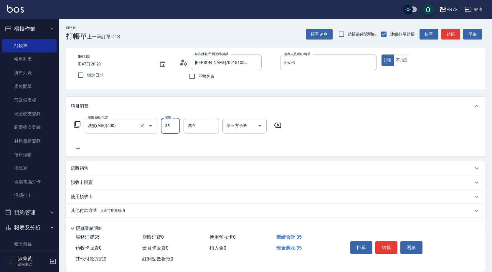
type input "350"
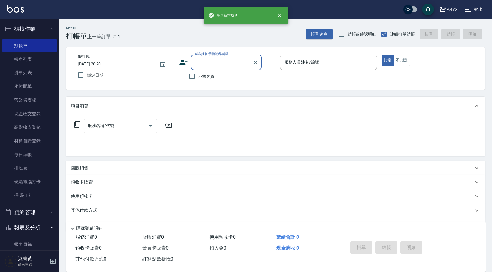
click at [209, 60] on input "顧客姓名/手機號碼/編號" at bounding box center [222, 62] width 57 height 10
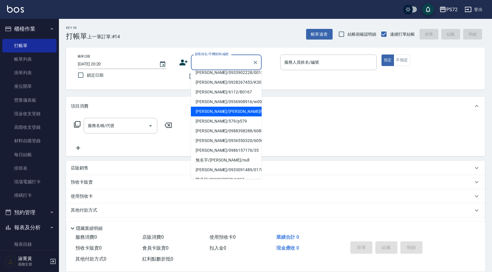
scroll to position [22, 0]
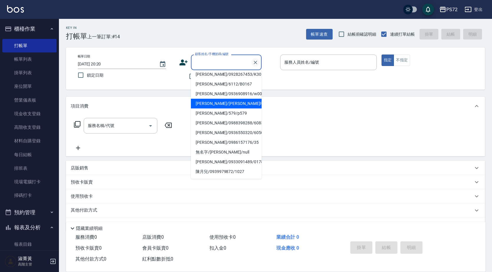
click at [258, 62] on icon "Clear" at bounding box center [256, 63] width 6 height 6
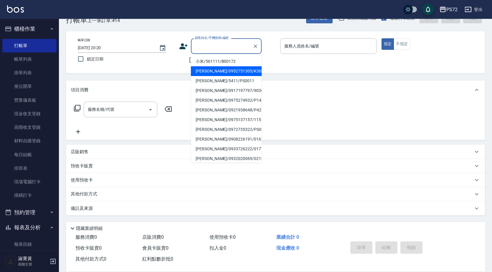
scroll to position [91, 0]
click at [225, 163] on li "何小姐/0915082776/p447" at bounding box center [226, 168] width 71 height 10
type input "何小姐/0915082776/p447"
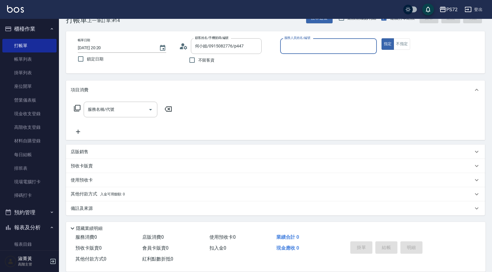
click at [295, 43] on input "服務人員姓名/編號" at bounding box center [328, 46] width 91 height 10
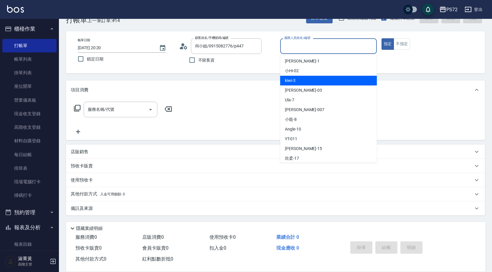
click at [300, 83] on div "kiwi -3" at bounding box center [328, 81] width 97 height 10
type input "kiwi-3"
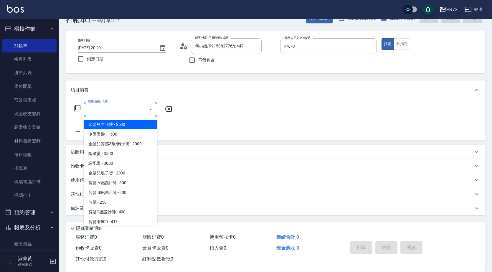
click at [134, 106] on input "服務名稱/代號" at bounding box center [116, 109] width 60 height 10
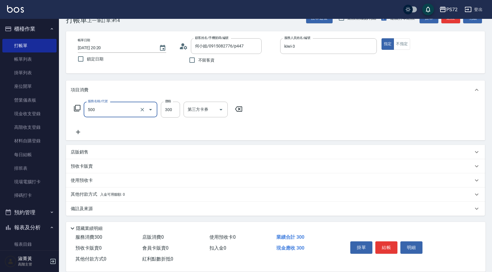
type input "洗髮(A級)(500)"
type input "350"
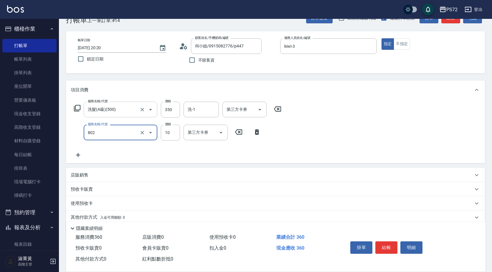
type input "潤絲(802)"
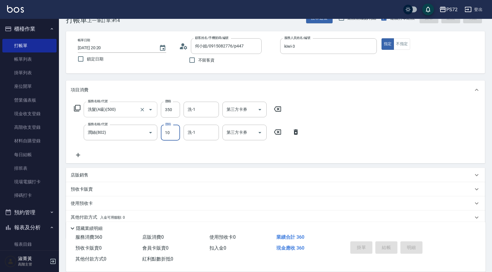
type input "[DATE] 20:21"
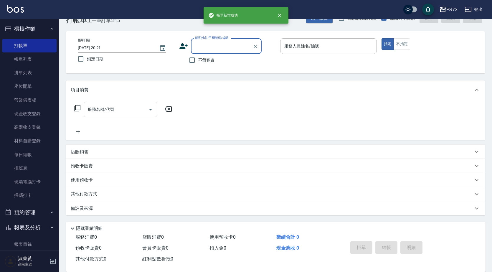
click at [213, 46] on input "顧客姓名/手機號碼/編號" at bounding box center [222, 46] width 57 height 10
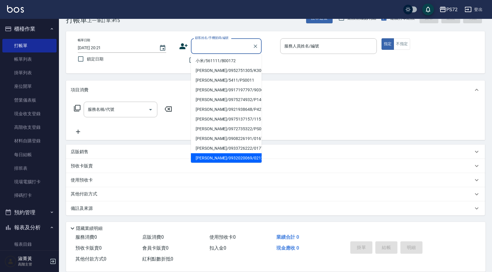
click at [212, 153] on li "[PERSON_NAME]/0932020069/0212" at bounding box center [226, 158] width 71 height 10
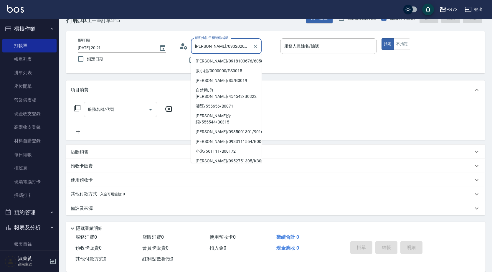
scroll to position [78, 0]
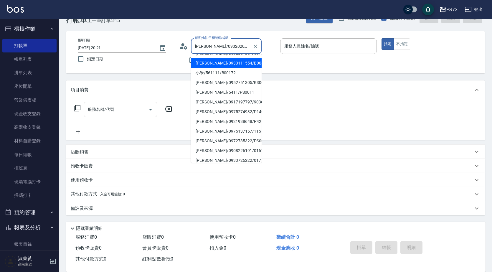
drag, startPoint x: 244, startPoint y: 46, endPoint x: 197, endPoint y: 48, distance: 46.3
click at [198, 48] on input "[PERSON_NAME]/0932020069/0212" at bounding box center [222, 46] width 57 height 10
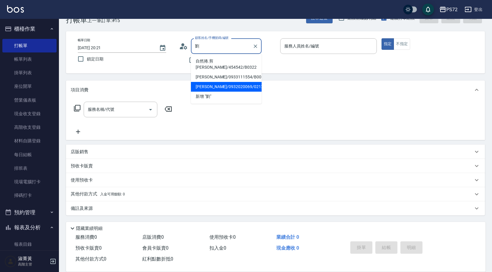
scroll to position [0, 0]
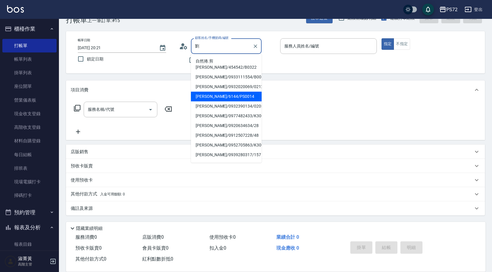
click at [234, 92] on li "[PERSON_NAME]/6144/PS0014" at bounding box center [226, 97] width 71 height 10
type input "[PERSON_NAME]/6144/PS0014"
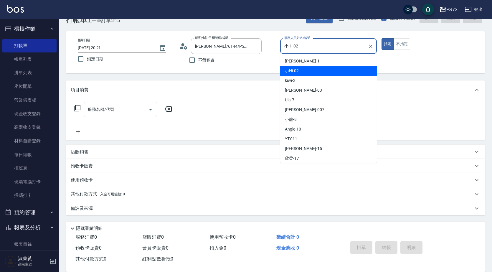
click at [332, 47] on input "小Hi-02" at bounding box center [324, 46] width 83 height 10
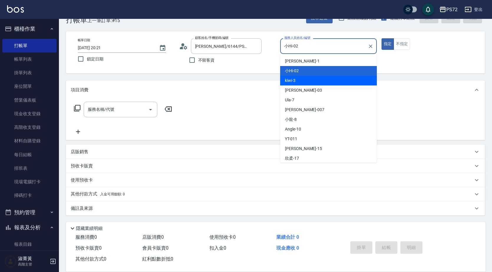
click at [318, 85] on div "kiwi -3" at bounding box center [328, 81] width 97 height 10
type input "kiwi-3"
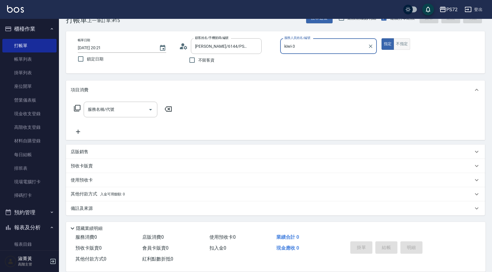
click at [410, 40] on div "指定 不指定" at bounding box center [430, 43] width 97 height 11
click at [404, 44] on button "不指定" at bounding box center [402, 43] width 17 height 11
click at [108, 110] on input "服務名稱/代號" at bounding box center [116, 109] width 60 height 10
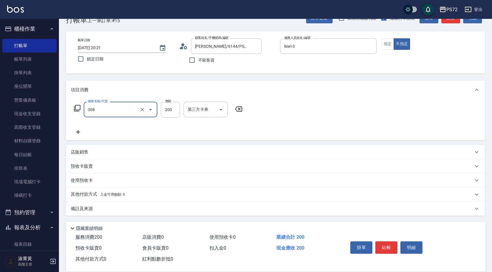
type input "學生剪髮(UP)(308)"
type input "400"
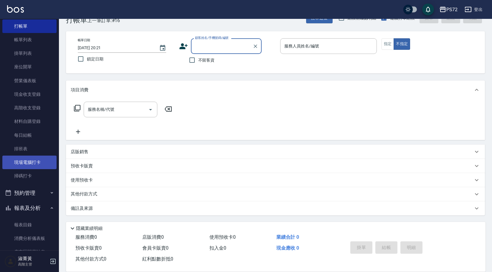
scroll to position [29, 0]
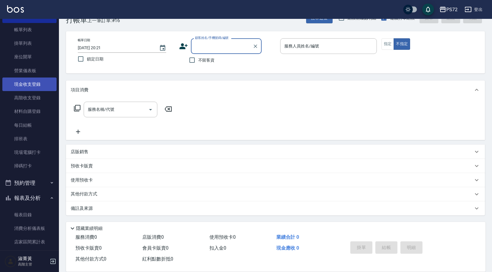
click at [26, 82] on link "現金收支登錄" at bounding box center [29, 85] width 54 height 14
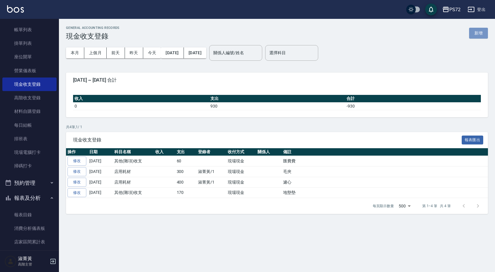
drag, startPoint x: 480, startPoint y: 38, endPoint x: 474, endPoint y: 36, distance: 6.6
click at [480, 38] on button "新增" at bounding box center [478, 33] width 19 height 11
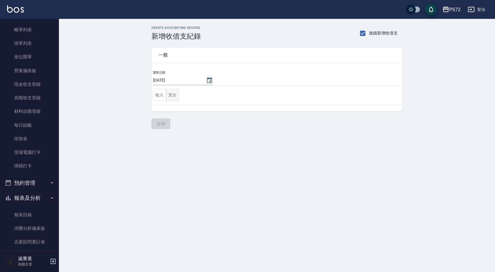
click at [172, 94] on button "支出" at bounding box center [172, 95] width 13 height 12
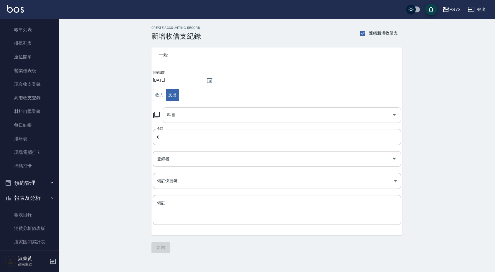
click at [184, 119] on input "科目" at bounding box center [278, 115] width 224 height 10
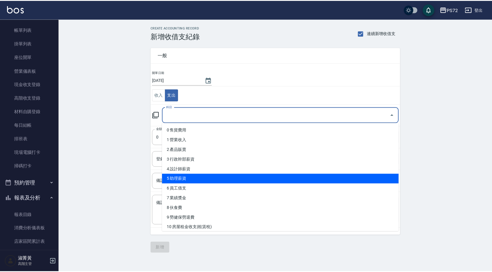
scroll to position [29, 0]
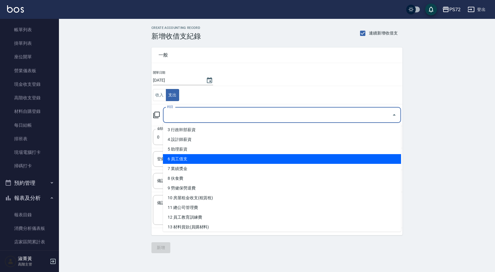
click at [194, 160] on li "6 員工借支" at bounding box center [282, 159] width 238 height 10
type input "6 員工借支"
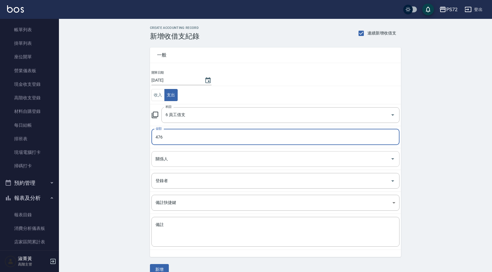
type input "476"
click at [171, 164] on input "關係人" at bounding box center [271, 159] width 234 height 10
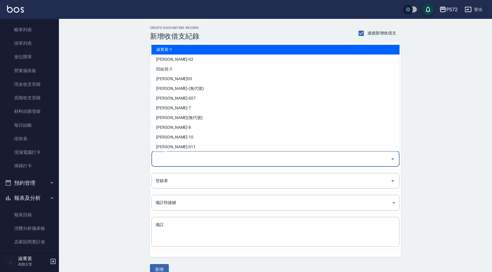
click at [174, 52] on li "淑菁黃-1" at bounding box center [276, 50] width 248 height 10
type input "淑菁黃-1"
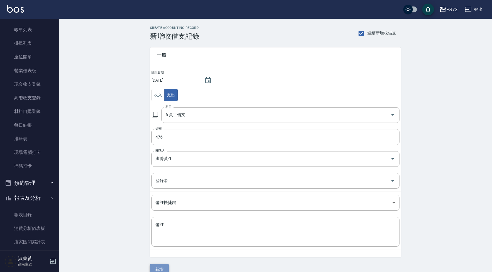
click at [160, 267] on button "新增" at bounding box center [159, 269] width 19 height 11
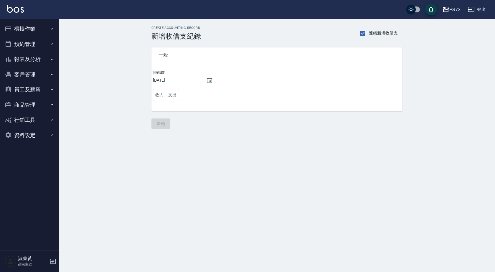
click at [37, 60] on button "報表及分析" at bounding box center [29, 59] width 54 height 15
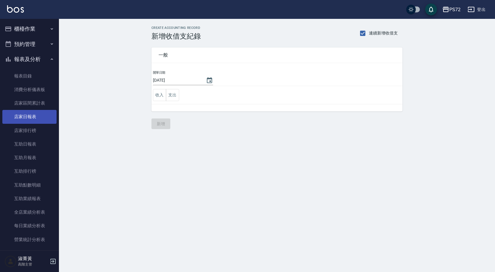
click at [29, 118] on link "店家日報表" at bounding box center [29, 117] width 54 height 14
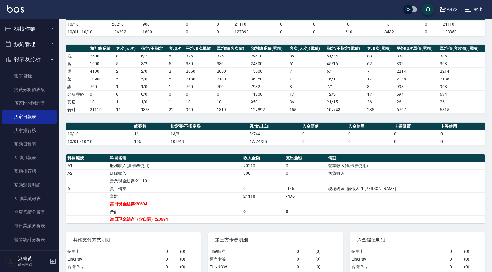
scroll to position [59, 0]
